Goal: Task Accomplishment & Management: Use online tool/utility

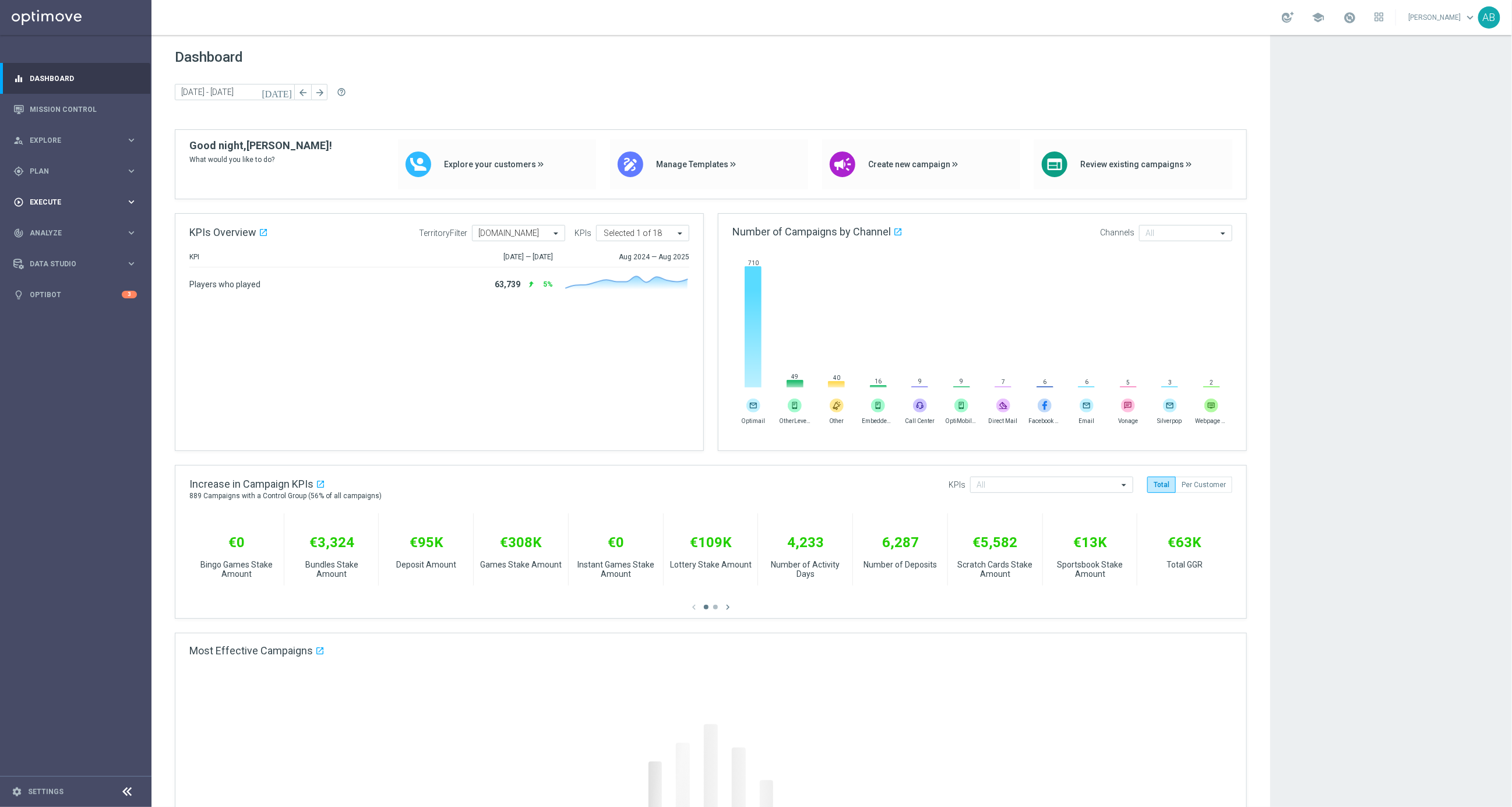
click at [60, 207] on div "play_circle_outline Execute keyboard_arrow_right" at bounding box center [75, 202] width 151 height 31
click at [63, 226] on link "Campaign Builder" at bounding box center [75, 226] width 91 height 9
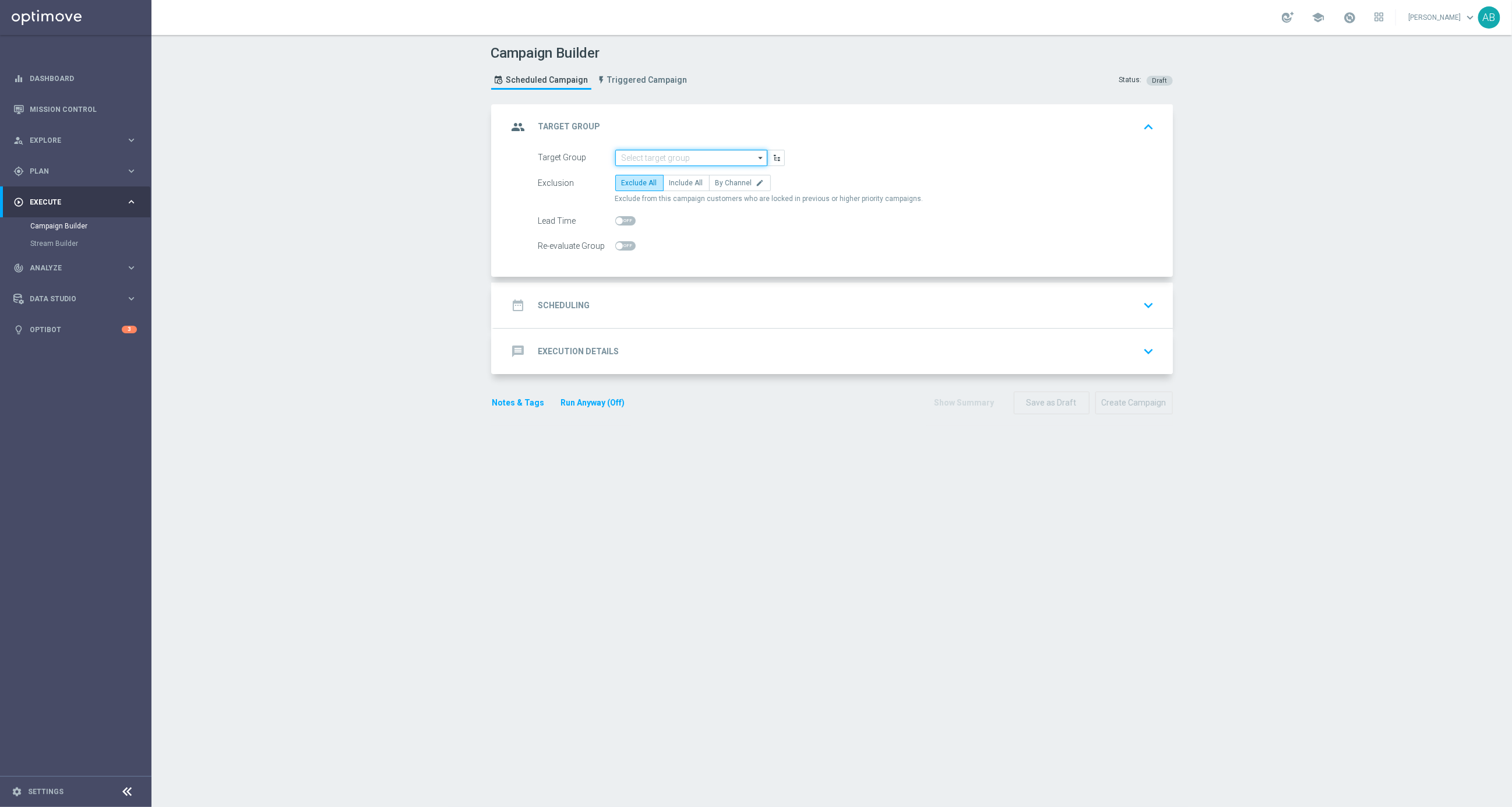
click at [748, 154] on input at bounding box center [691, 158] width 152 height 16
paste input "en_GB_ACQ_GOODLIFE_REBRANDED_NVIP_EMA_TAC_GM_100925"
click at [680, 190] on div "en_GB_ACQ_GOODLIFE_REBRANDED_NVIP_EMA_TAC_GM_100925" at bounding box center [691, 180] width 153 height 27
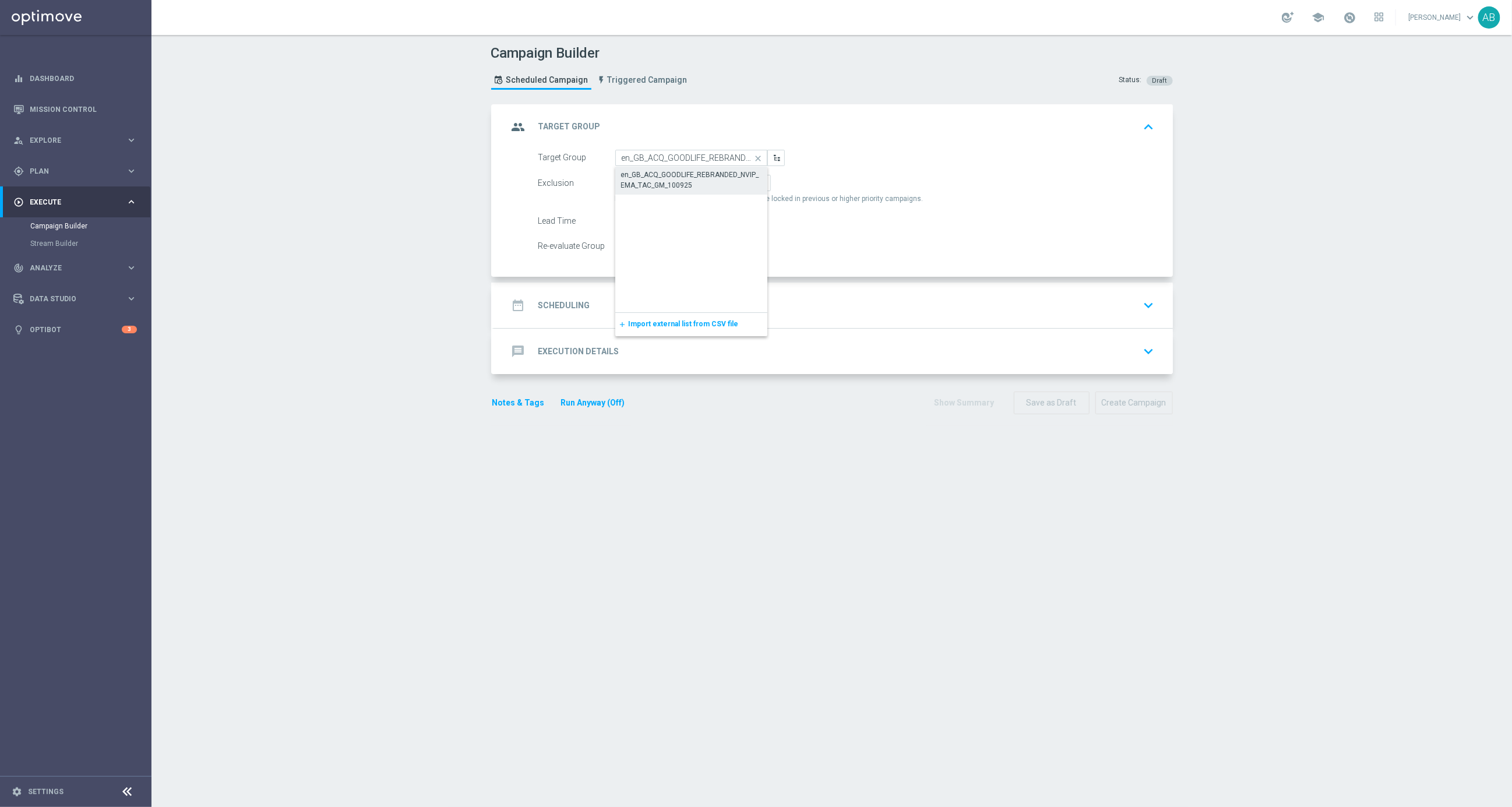
type input "en_GB_ACQ_GOODLIFE_REBRANDED_NVIP_EMA_TAC_GM_100925"
click at [694, 179] on span "Include All" at bounding box center [686, 183] width 34 height 8
click at [677, 181] on input "Include All" at bounding box center [673, 185] width 7 height 7
radio input "true"
click at [579, 304] on h2 "Scheduling" at bounding box center [564, 305] width 52 height 11
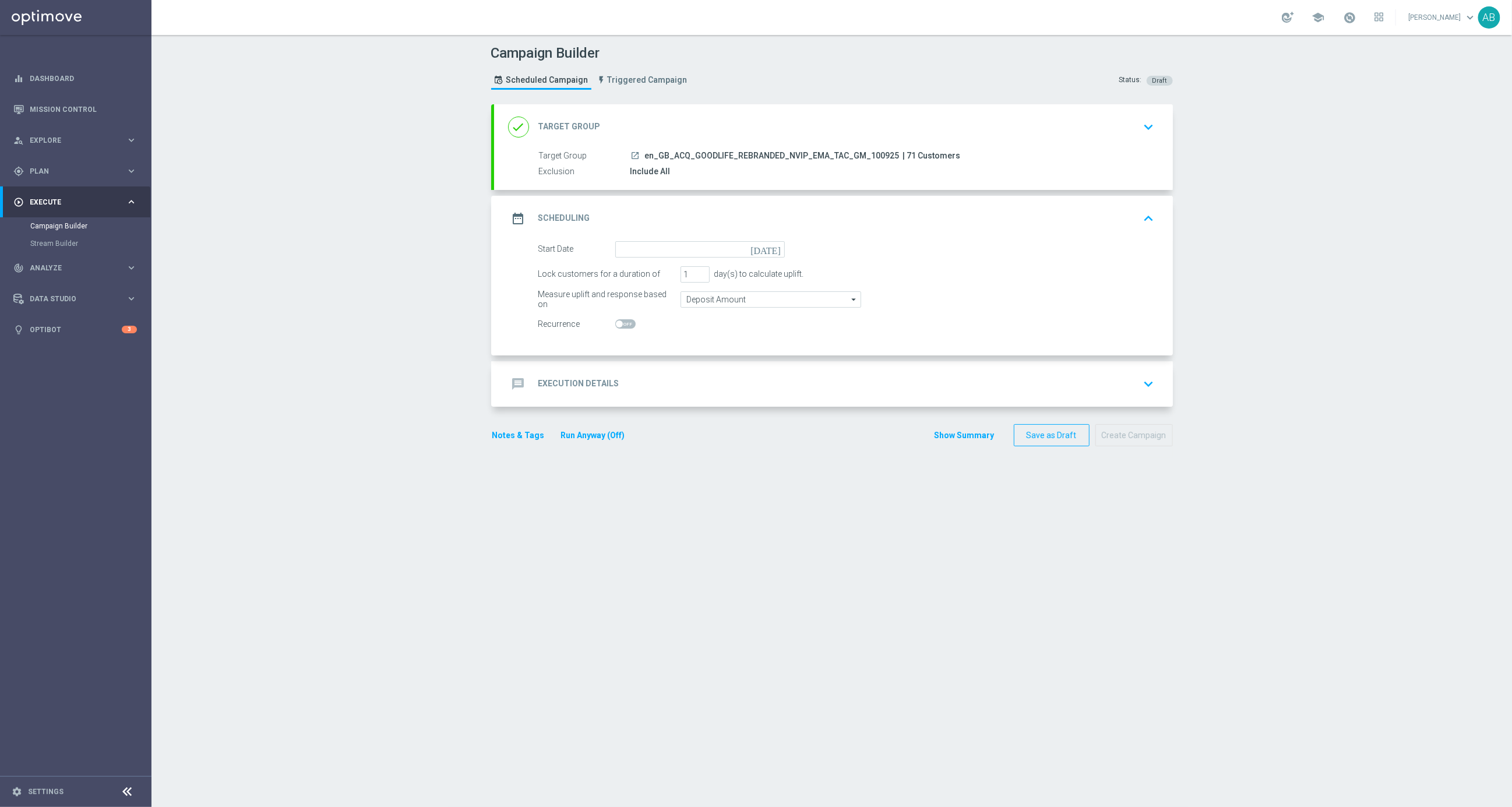
click at [777, 244] on icon "[DATE]" at bounding box center [768, 247] width 35 height 13
click at [684, 332] on span "10" at bounding box center [684, 333] width 19 height 19
type input "[DATE]"
click at [572, 379] on h2 "Execution Details" at bounding box center [579, 384] width 81 height 11
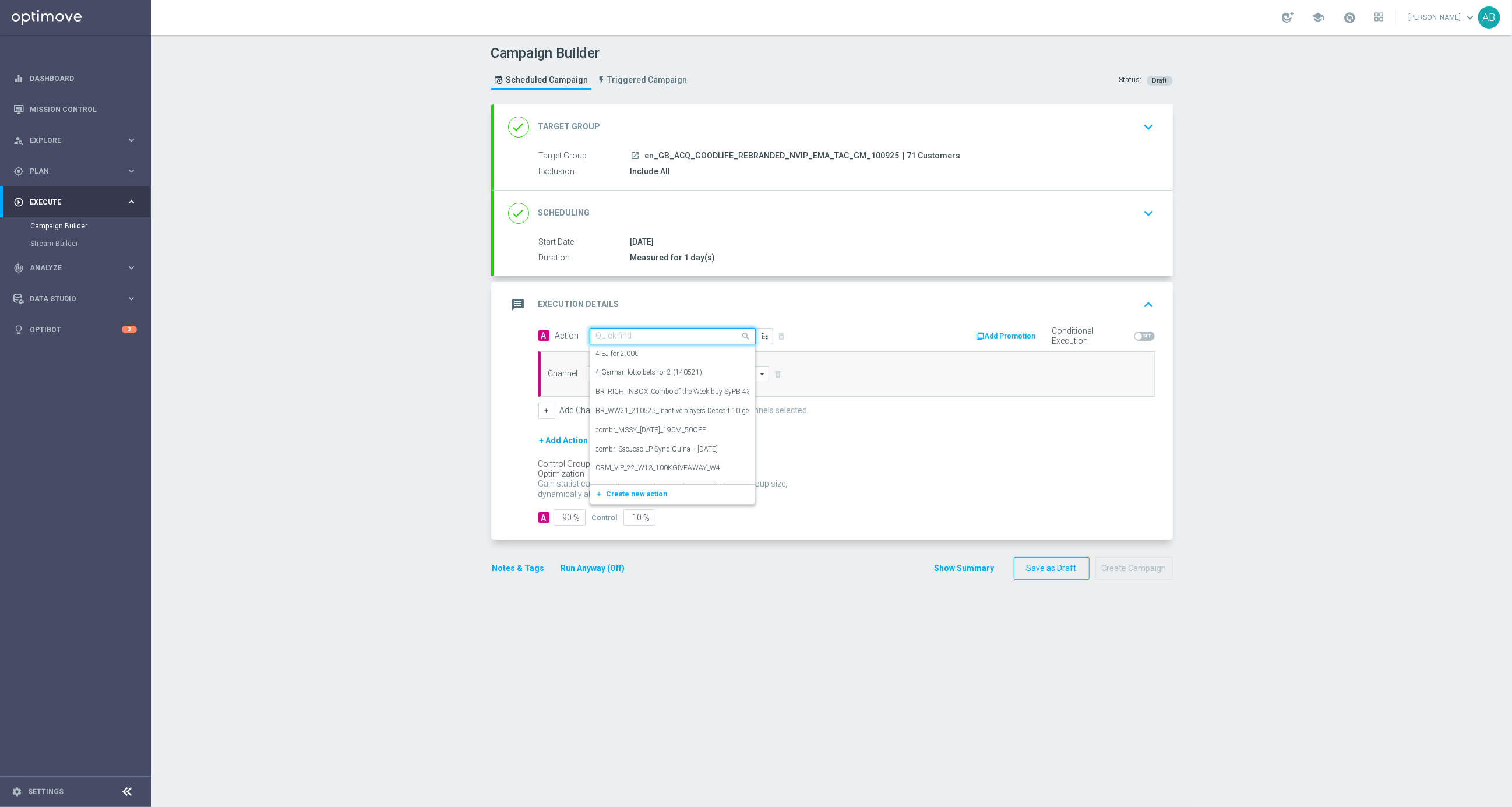
click at [740, 333] on span at bounding box center [748, 336] width 15 height 15
click at [626, 332] on input "text" at bounding box center [661, 337] width 130 height 10
paste input "en_GB_ACQ_GOODLIFE_REBRANDED_NVIP_EMA_TAC_GM"
type input "en_GB_ACQ_GOODLIFE_REBRANDED_NVIP_EMA_TAC_GM"
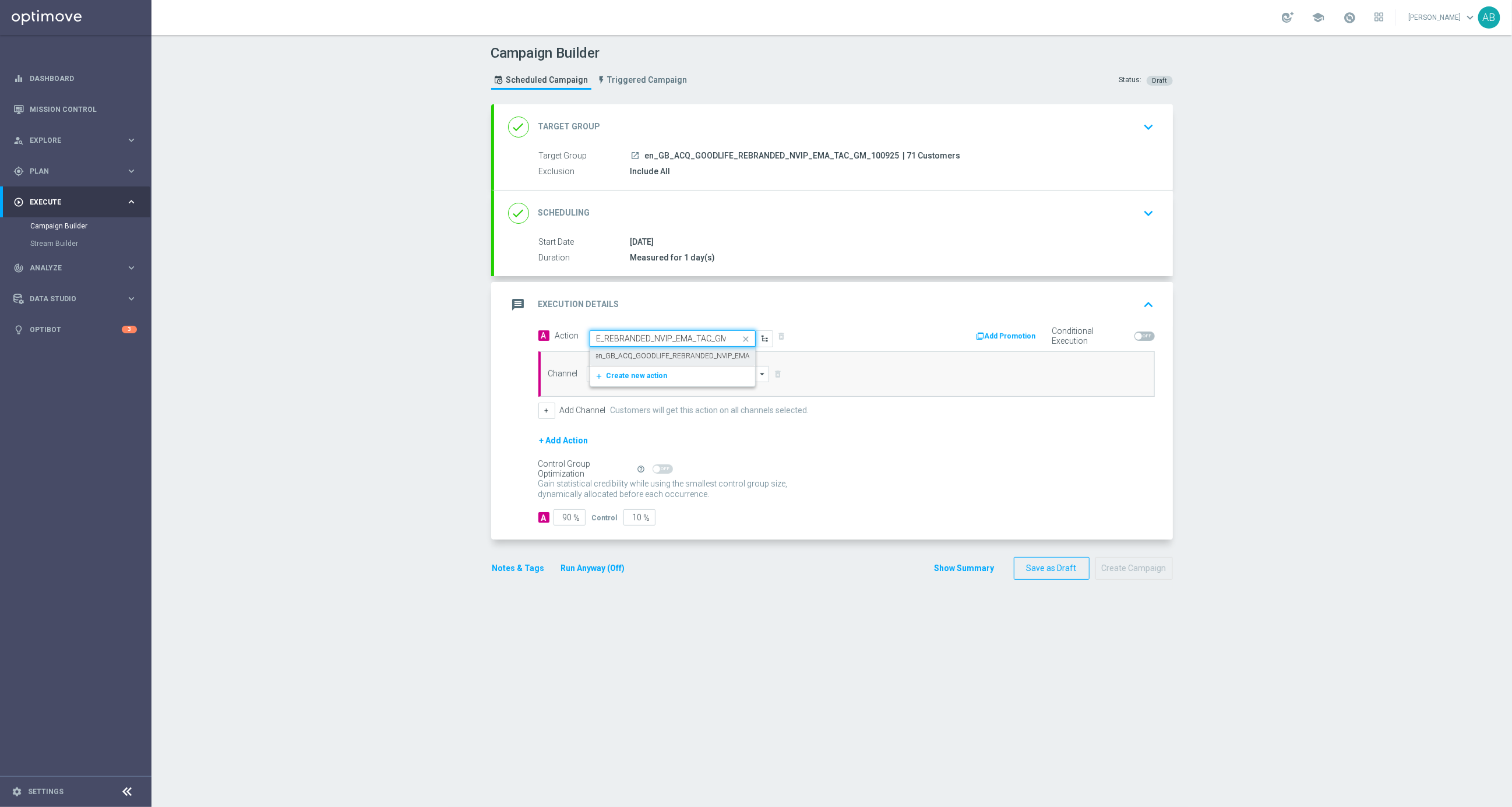
click at [638, 359] on label "en_GB_ACQ_GOODLIFE_REBRANDED_NVIP_EMA_TAC_GM" at bounding box center [689, 356] width 185 height 10
click at [630, 372] on input at bounding box center [678, 374] width 183 height 16
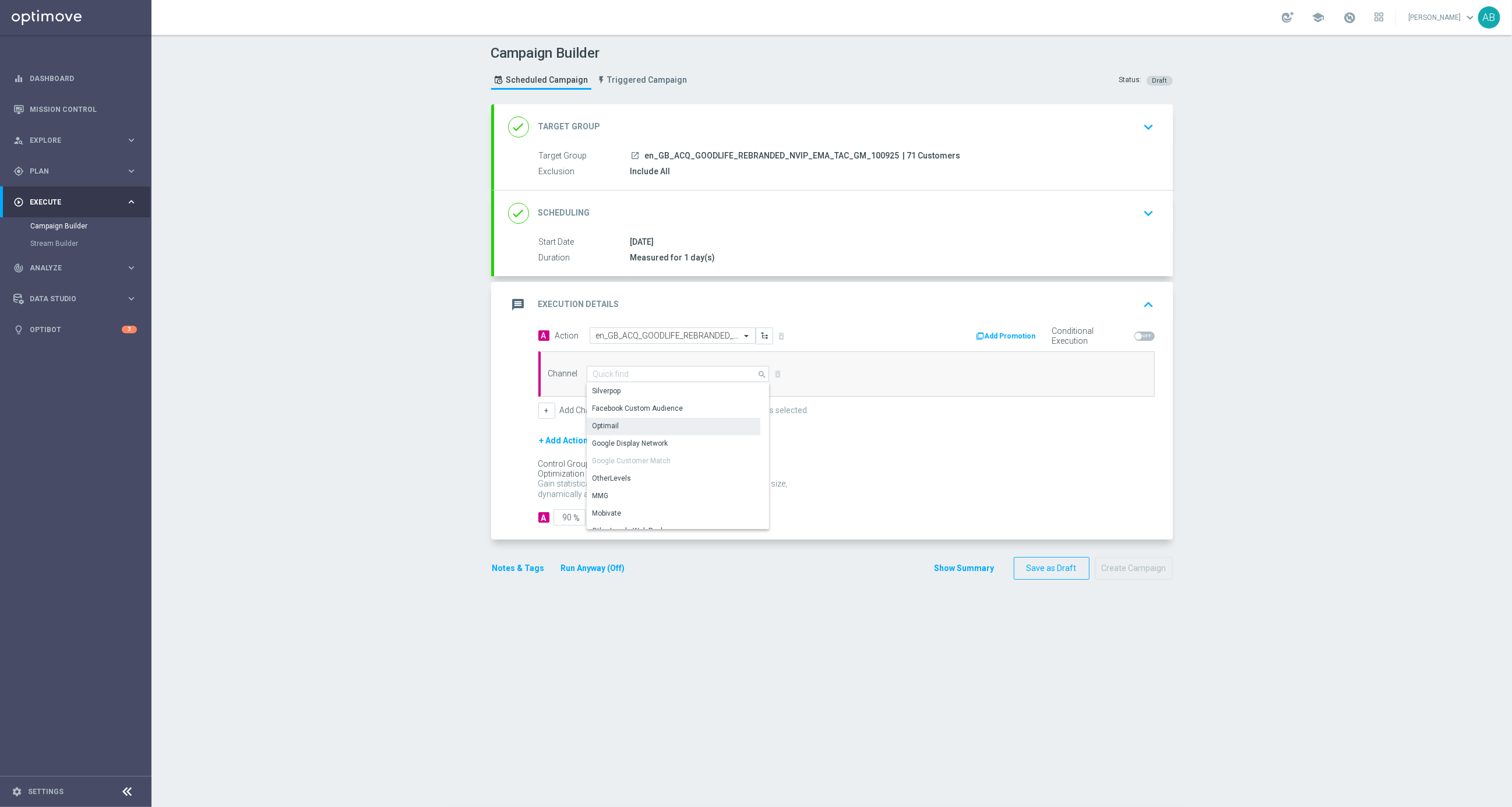
click at [626, 430] on div "Optimail" at bounding box center [674, 426] width 174 height 16
type input "Optimail"
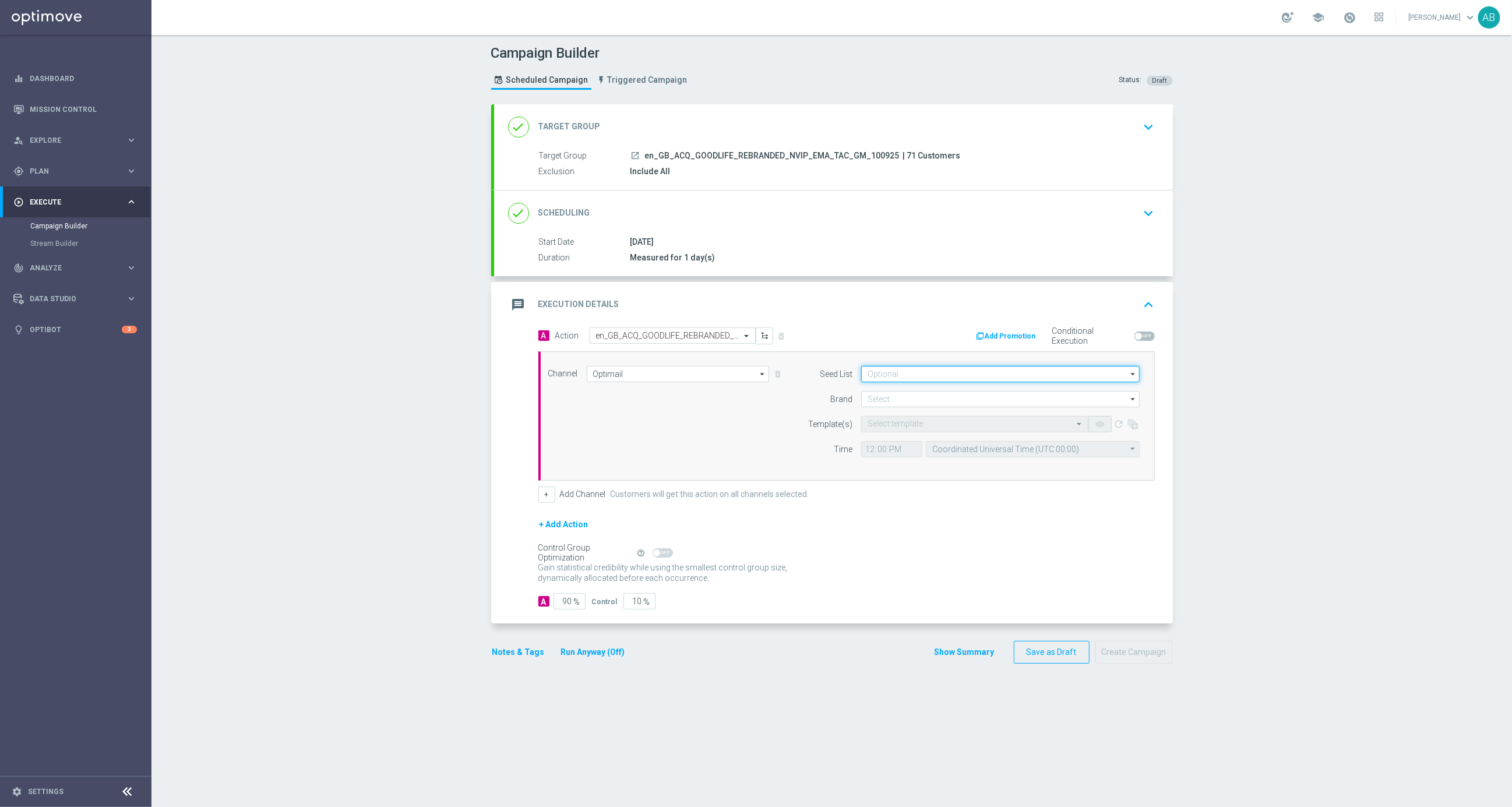
click at [920, 375] on input at bounding box center [1000, 374] width 279 height 16
click at [910, 408] on div "Mandatory seed list" at bounding box center [911, 408] width 64 height 11
click at [722, 424] on div "Channel Optimail Optimail arrow_drop_down Show Selected 1 of 26 Silverpop" at bounding box center [844, 416] width 610 height 100
type input "Mandatory seed list"
click at [908, 397] on input at bounding box center [1000, 399] width 279 height 16
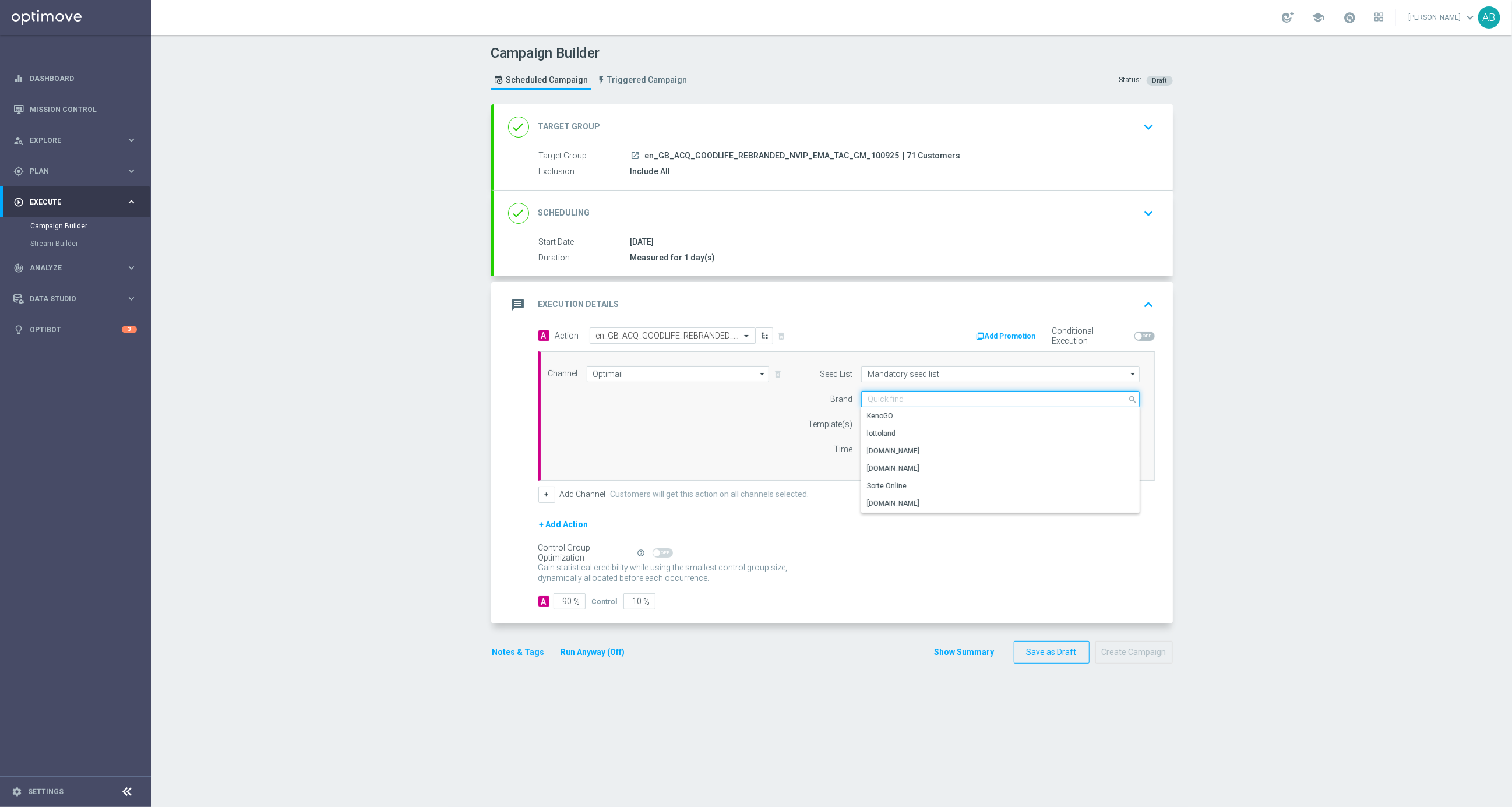
click at [908, 397] on input at bounding box center [1000, 399] width 279 height 16
click at [895, 428] on div "lottoland" at bounding box center [1000, 433] width 279 height 16
type input "lottoland"
click at [895, 428] on input "text" at bounding box center [963, 424] width 191 height 10
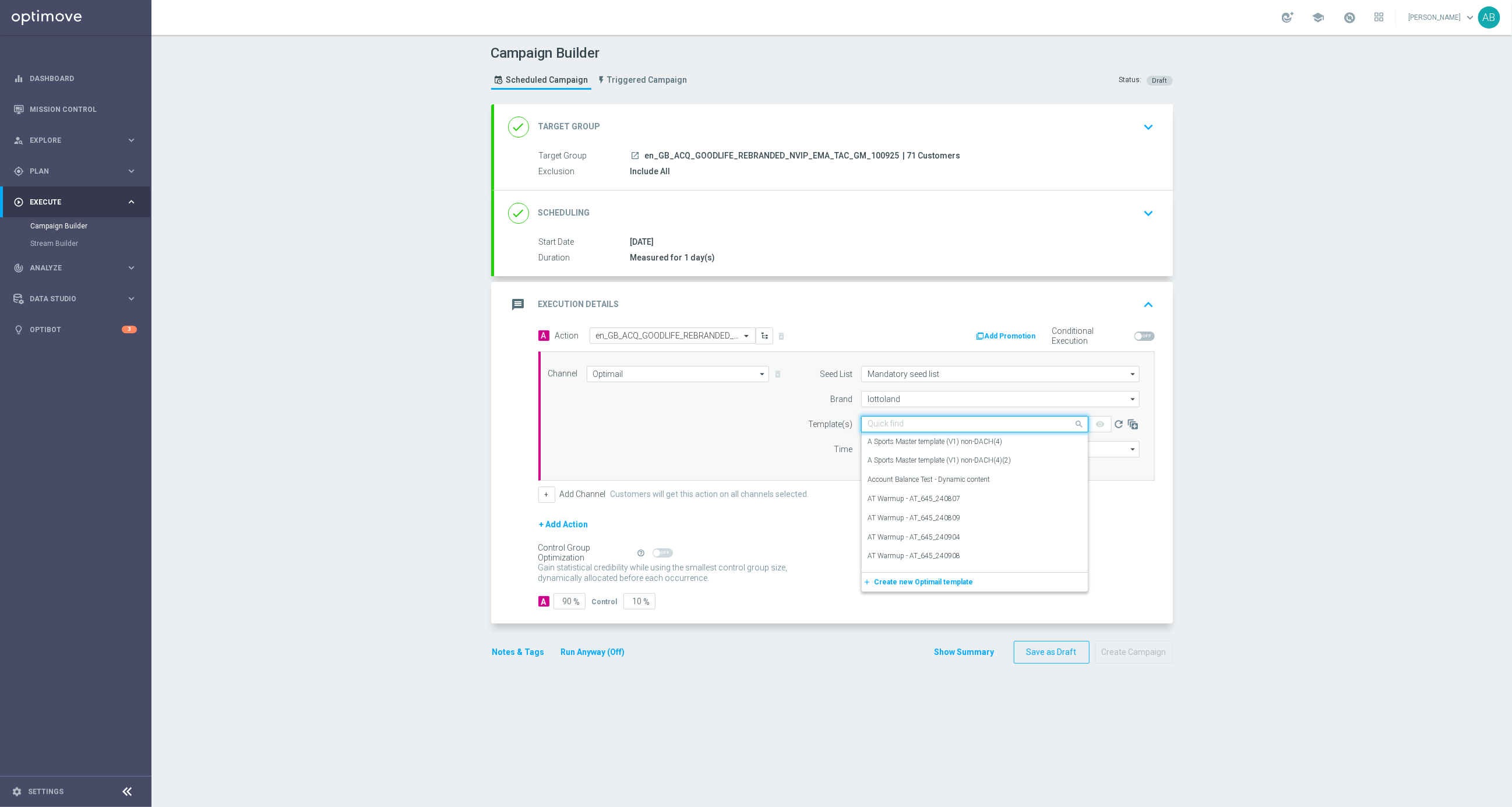
paste input "en_GB_ACQ_GOODLIFE_REBRANDED_NVIP_EMA_TAC_GM"
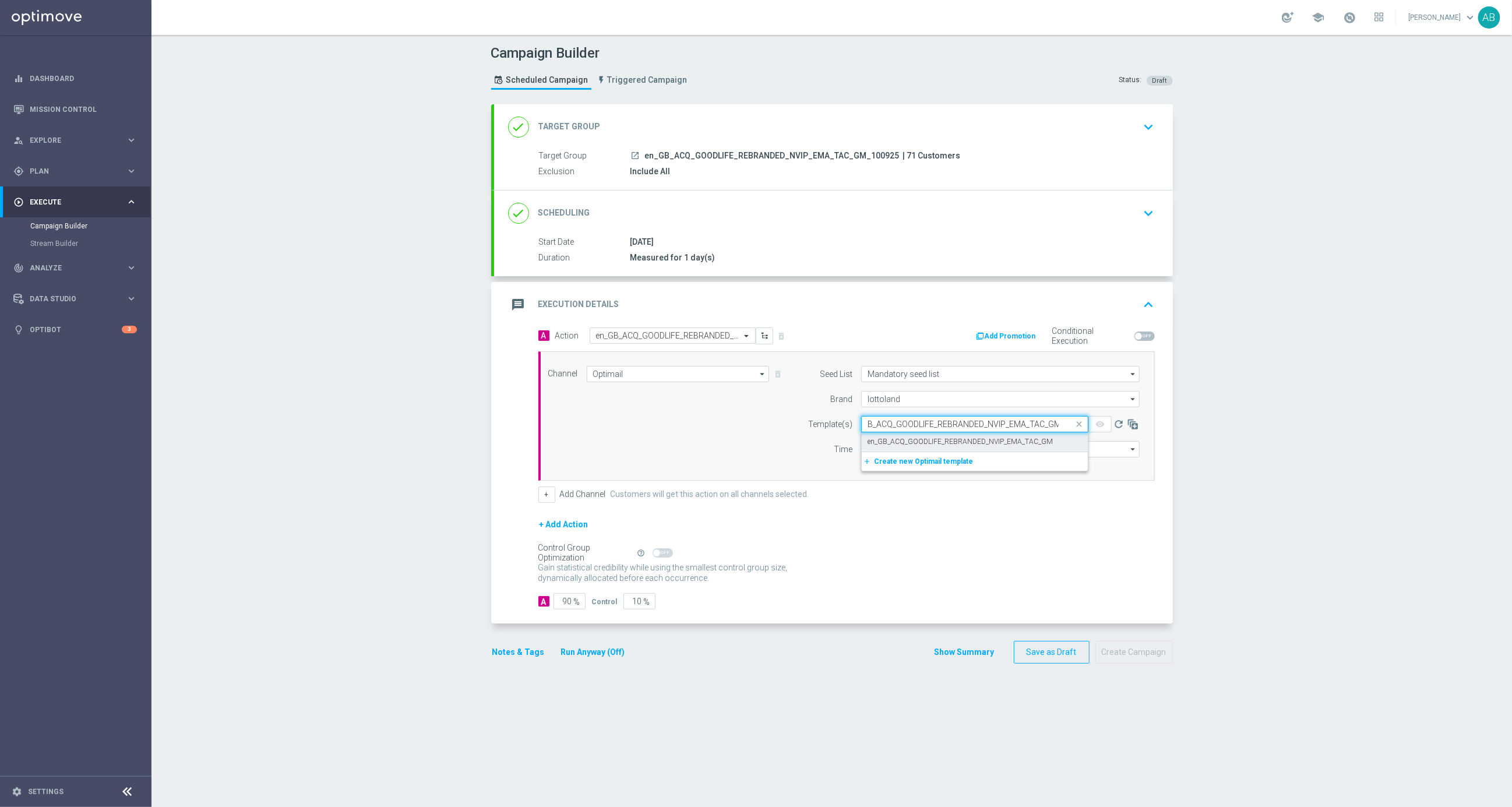
click at [896, 438] on label "en_GB_ACQ_GOODLIFE_REBRANDED_NVIP_EMA_TAC_GM" at bounding box center [960, 442] width 185 height 10
type input "en_GB_ACQ_GOODLIFE_REBRANDED_NVIP_EMA_TAC_GM"
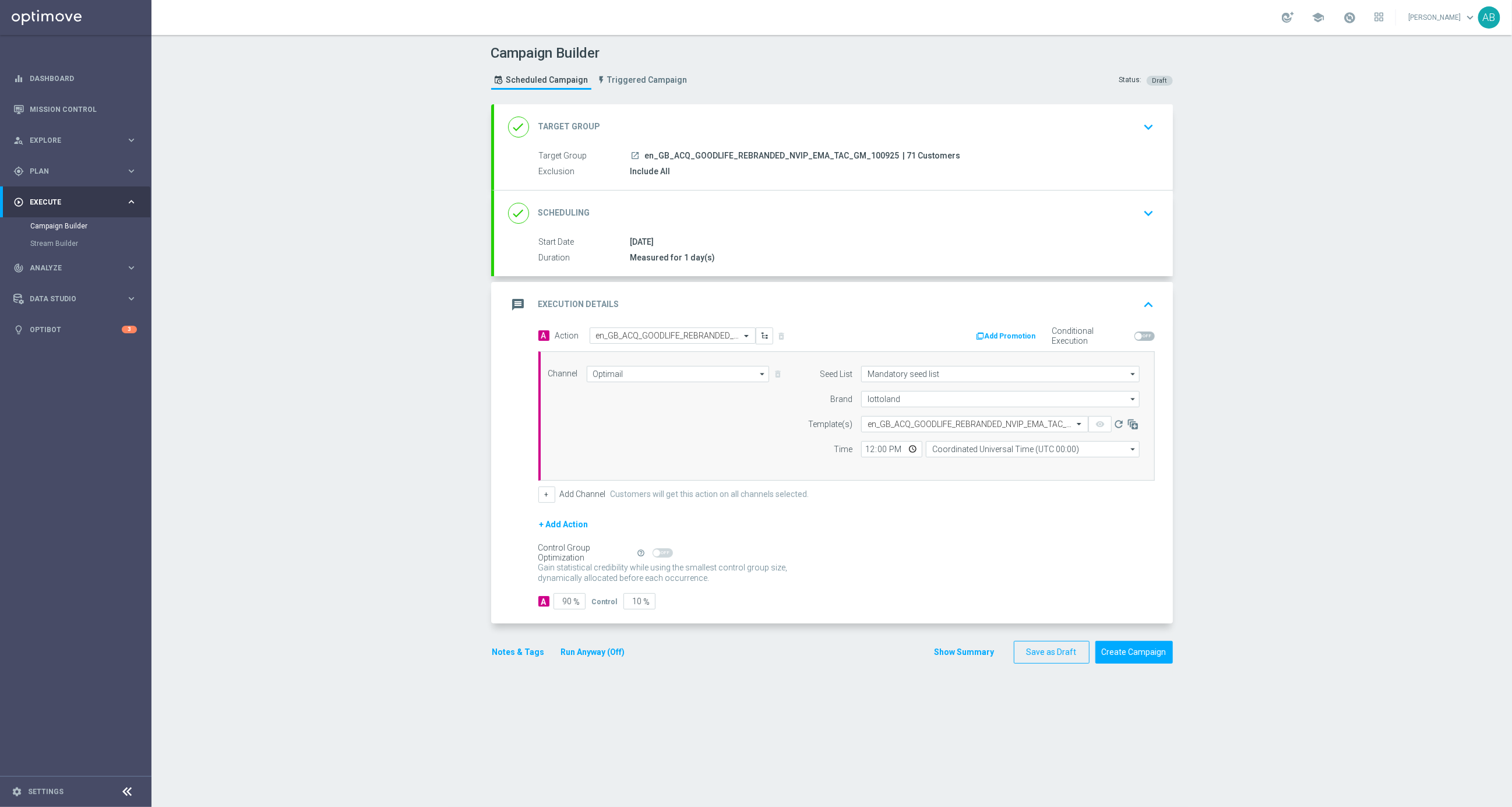
scroll to position [0, 0]
click at [868, 448] on input "12:00" at bounding box center [892, 449] width 61 height 16
click at [882, 450] on input "21:00" at bounding box center [892, 449] width 61 height 16
type input "21:30"
click at [1010, 444] on input "Coordinated Universal Time (UTC 00:00)" at bounding box center [1033, 449] width 214 height 16
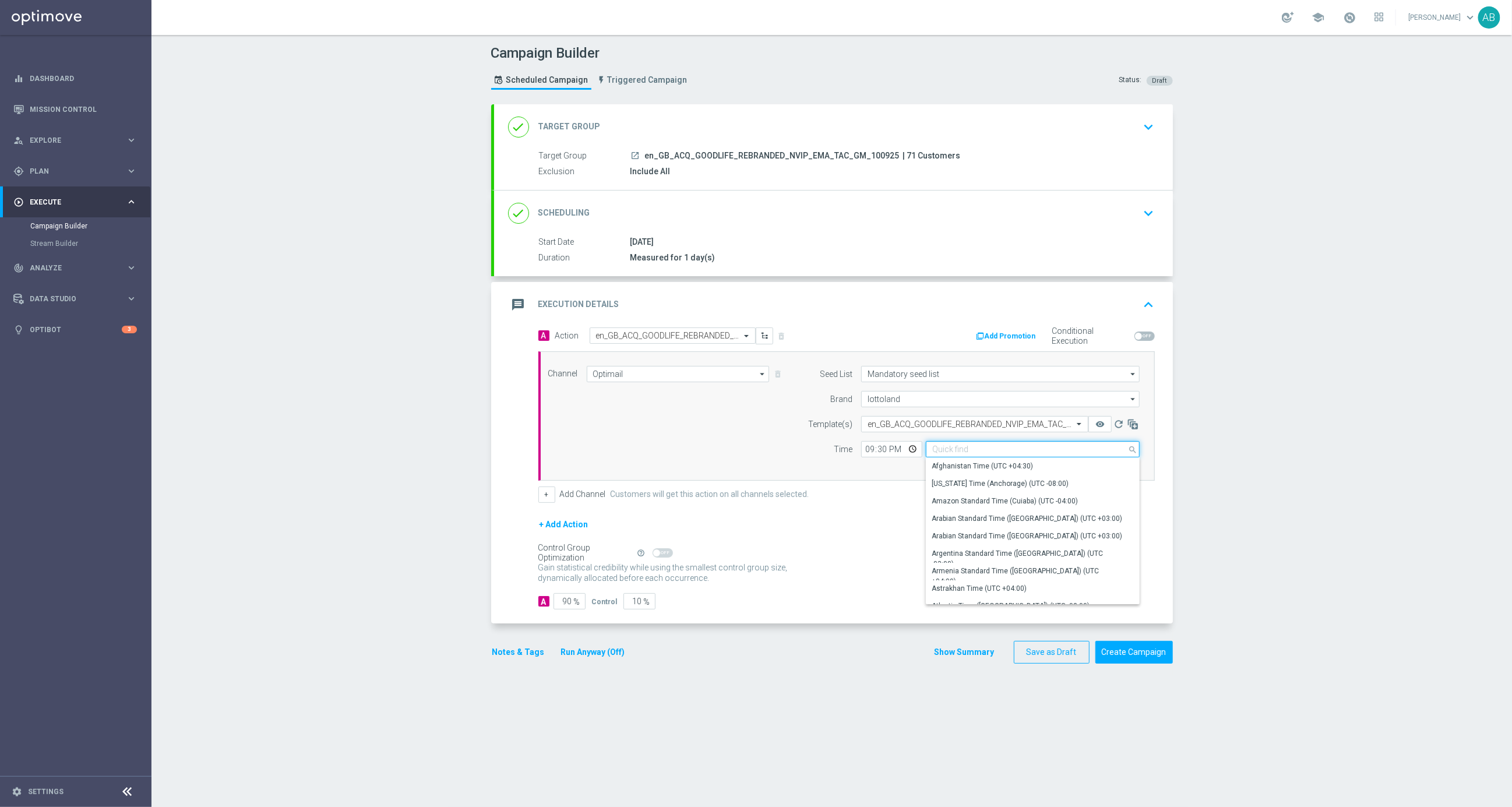
type input "i"
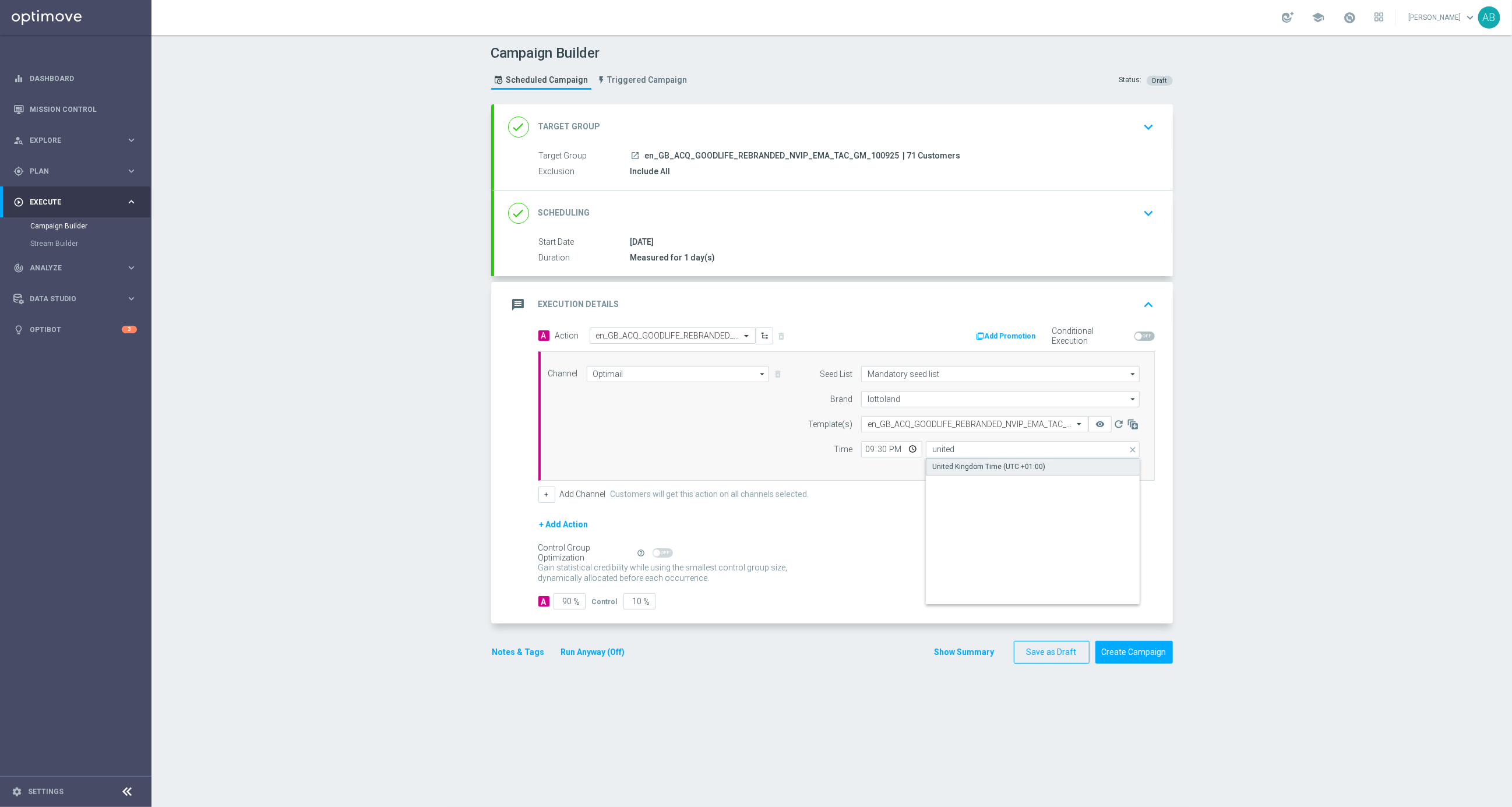
click at [998, 462] on div "United Kingdom Time (UTC +01:00)" at bounding box center [989, 467] width 113 height 11
type input "United Kingdom Time (UTC +01:00)"
drag, startPoint x: 558, startPoint y: 602, endPoint x: 615, endPoint y: 602, distance: 57.0
click at [615, 602] on div "A 90 % Control 10 %" at bounding box center [846, 601] width 616 height 16
type input "1"
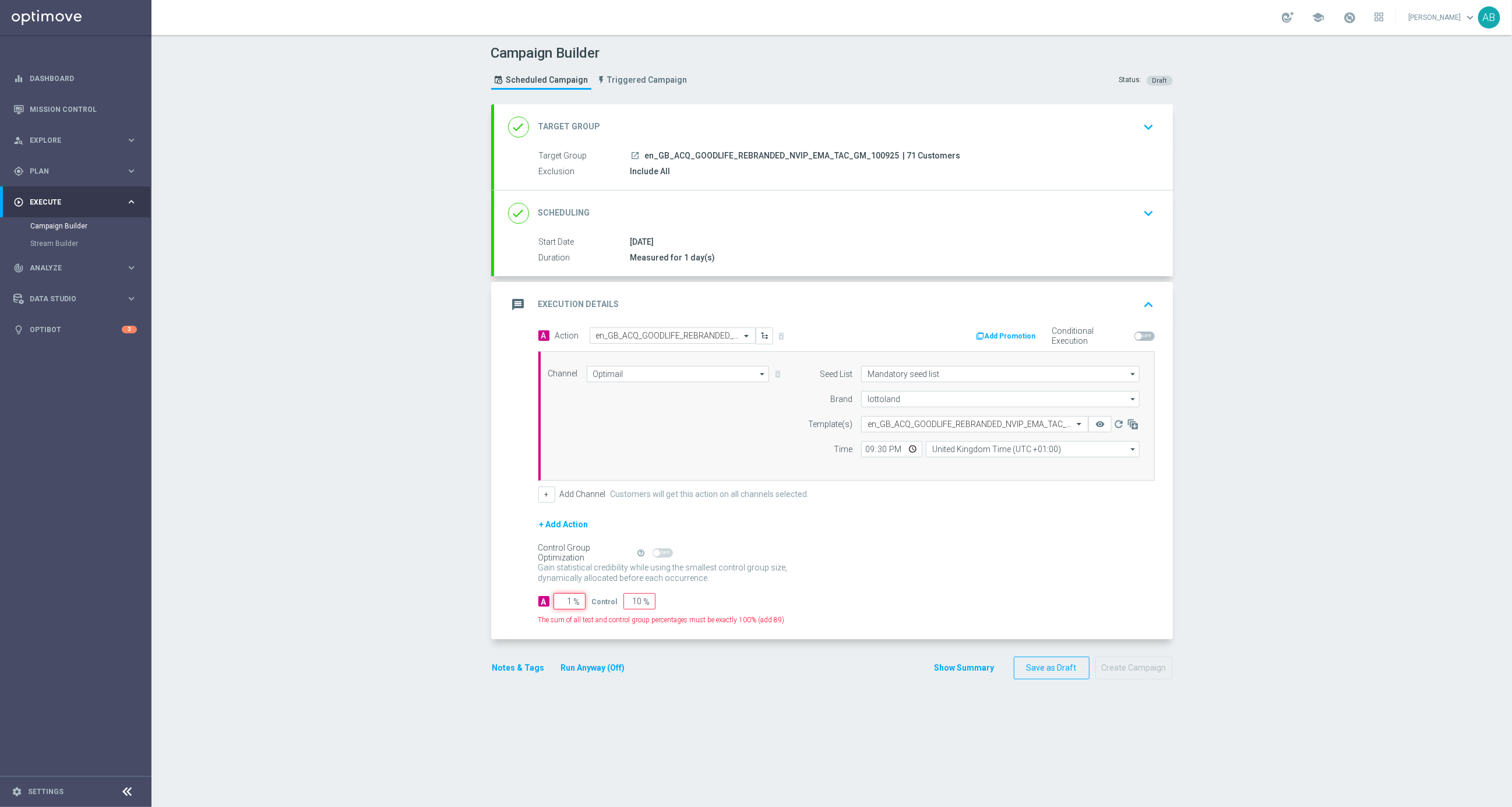
type input "99"
type input "10"
type input "90"
type input "100"
type input "0"
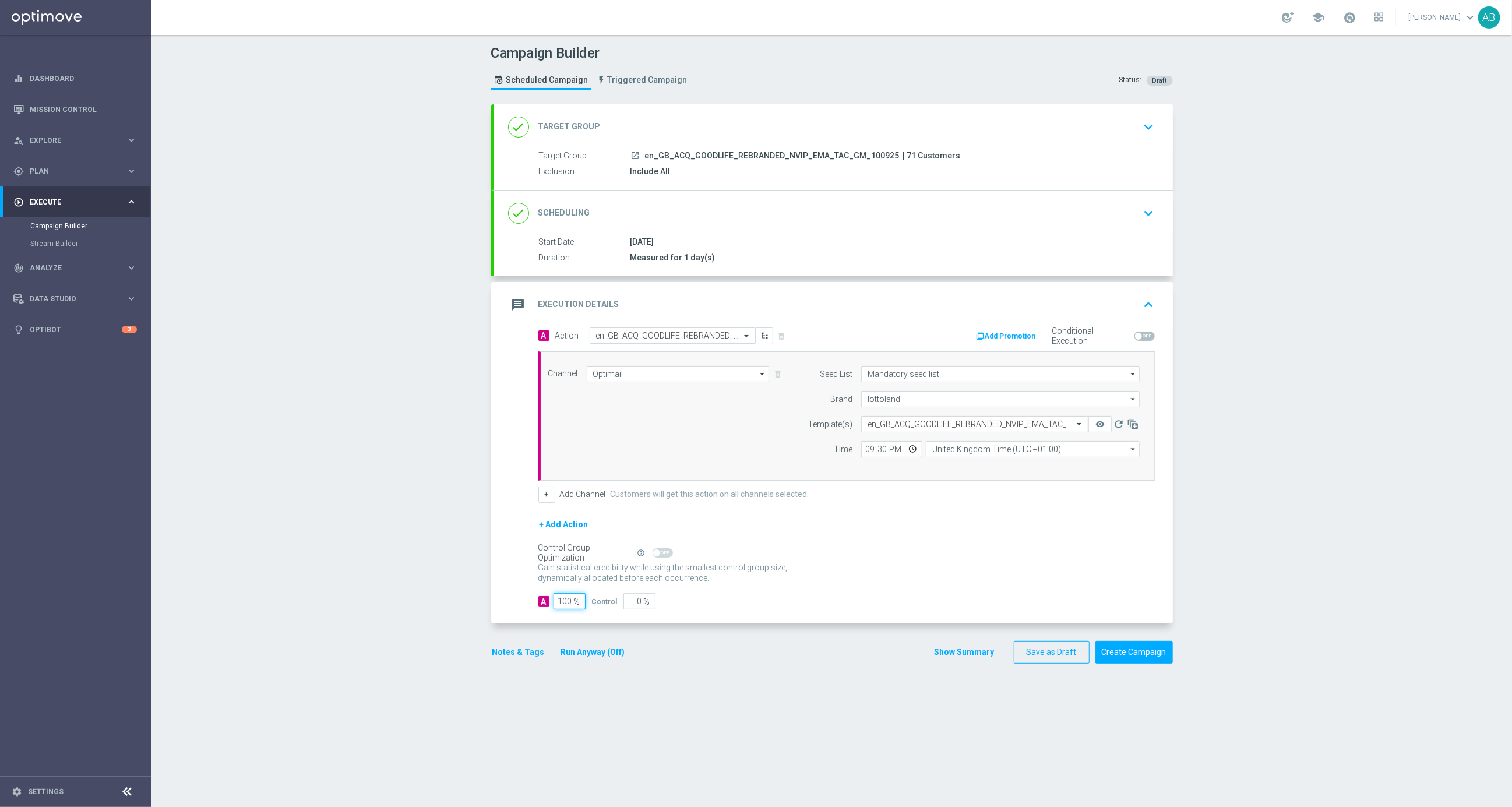
type input "100"
click at [812, 595] on div "A 100 % Control 0 %" at bounding box center [846, 601] width 616 height 16
click at [1132, 652] on button "Create Campaign" at bounding box center [1134, 652] width 77 height 23
